Goal: Information Seeking & Learning: Learn about a topic

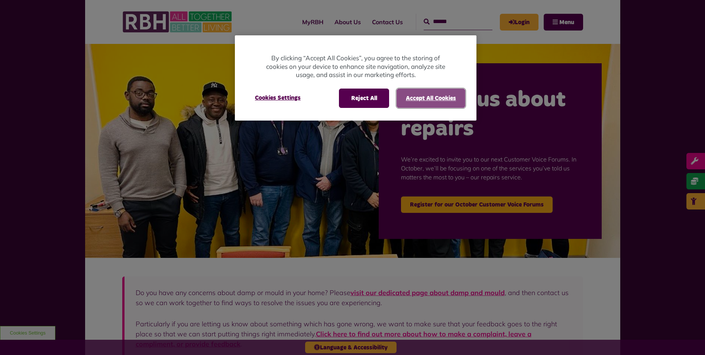
click at [432, 97] on button "Accept All Cookies" at bounding box center [431, 97] width 69 height 19
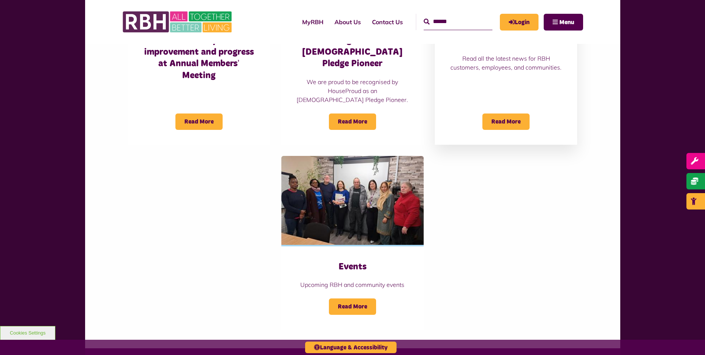
scroll to position [632, 0]
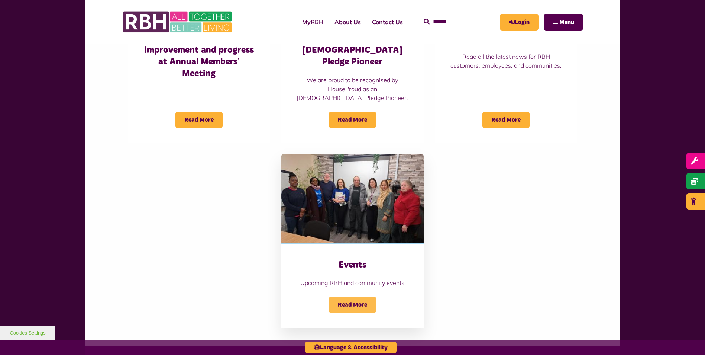
click at [362, 297] on span "Read More" at bounding box center [352, 304] width 47 height 16
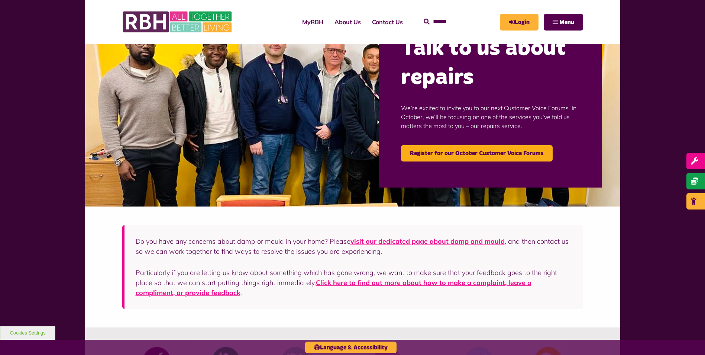
scroll to position [0, 0]
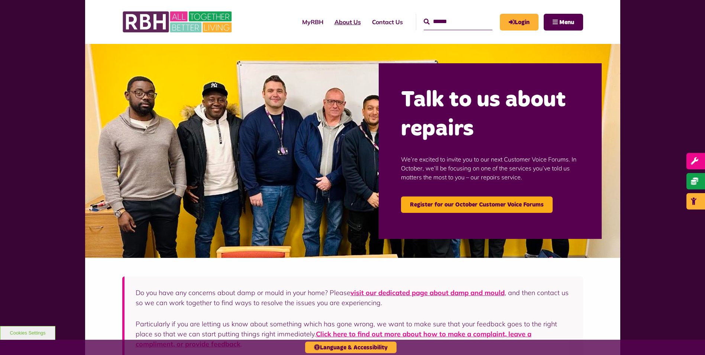
click at [331, 21] on link "About Us" at bounding box center [348, 22] width 38 height 20
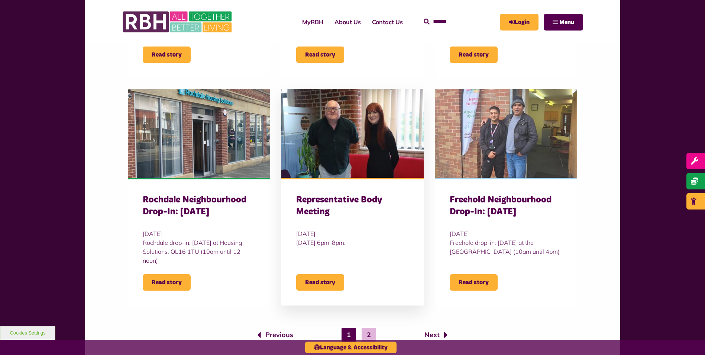
scroll to position [669, 0]
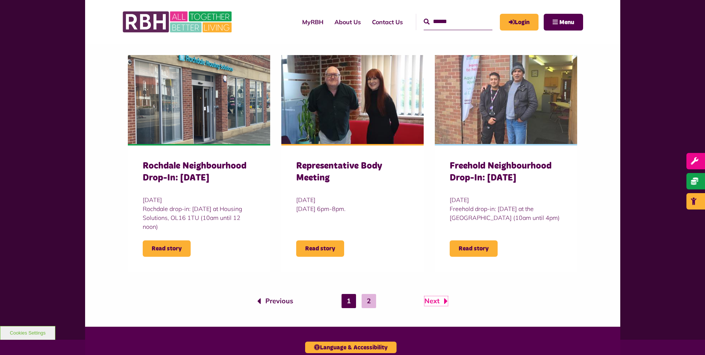
click at [428, 296] on link "Next" at bounding box center [435, 301] width 23 height 10
click at [180, 240] on span "Read story" at bounding box center [167, 248] width 48 height 16
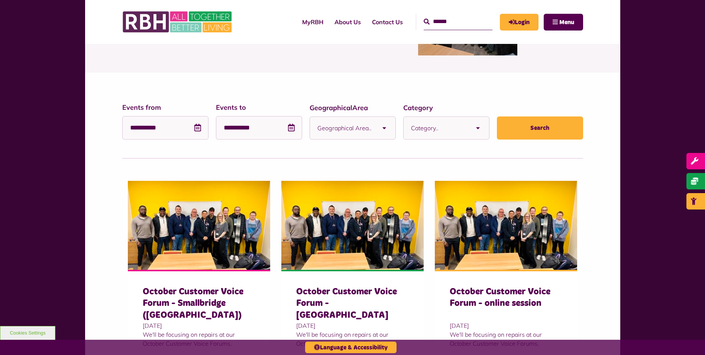
scroll to position [37, 0]
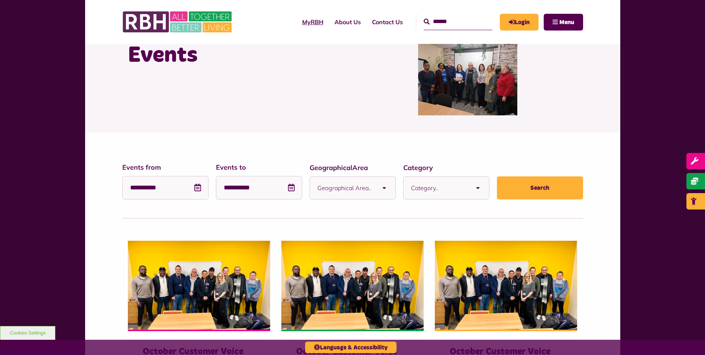
click at [303, 23] on link "MyRBH" at bounding box center [313, 22] width 32 height 20
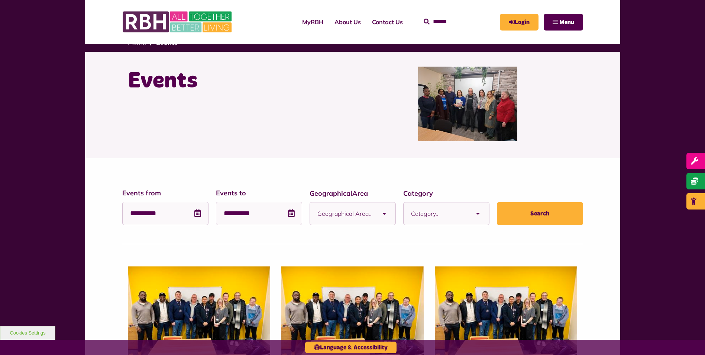
scroll to position [0, 0]
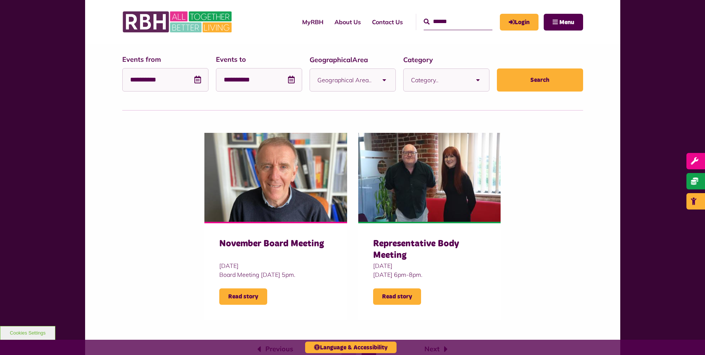
scroll to position [186, 0]
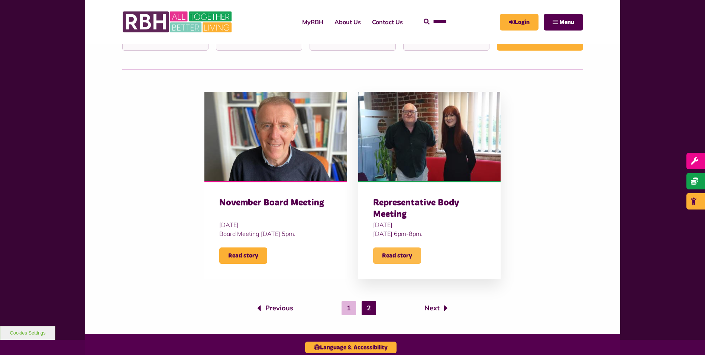
click at [386, 249] on span "Read story" at bounding box center [397, 255] width 48 height 16
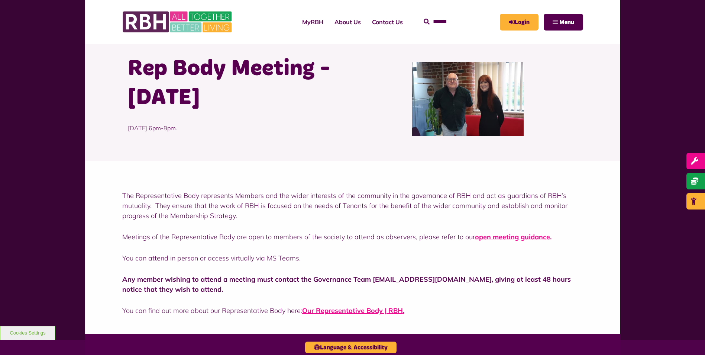
scroll to position [37, 0]
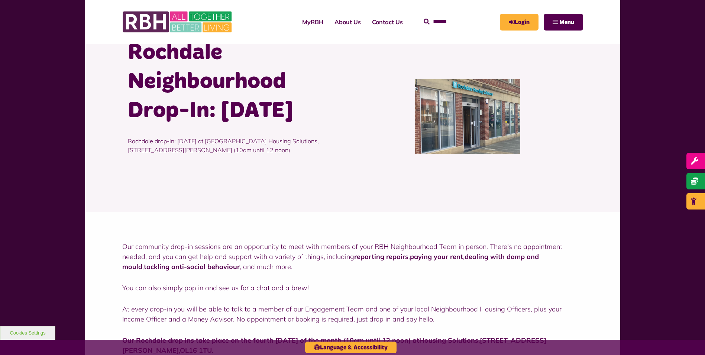
scroll to position [111, 0]
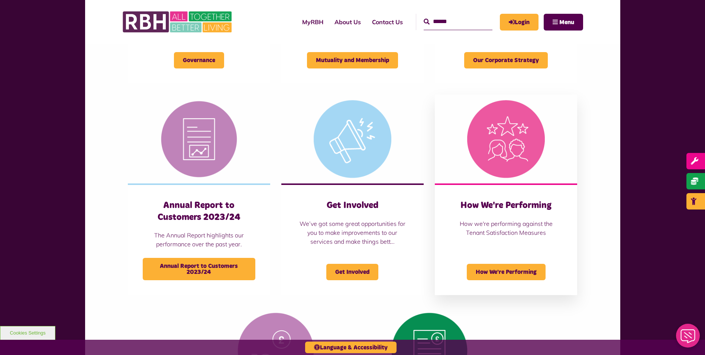
scroll to position [446, 0]
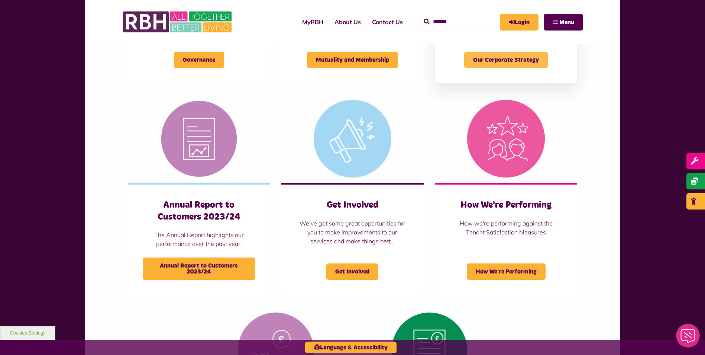
click at [523, 58] on span "Our Corporate Strategy" at bounding box center [506, 60] width 84 height 16
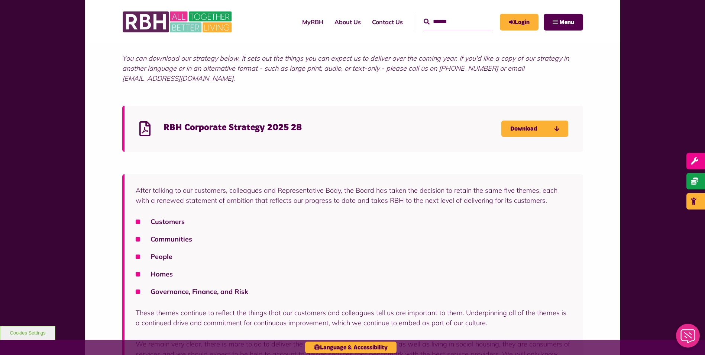
scroll to position [520, 0]
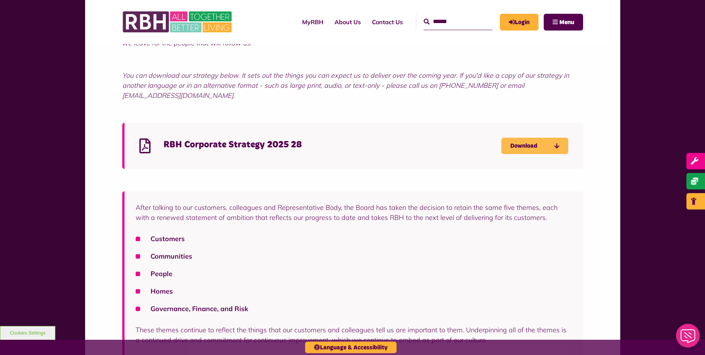
click at [551, 139] on link "Download" at bounding box center [534, 145] width 67 height 16
